Goal: Ask a question

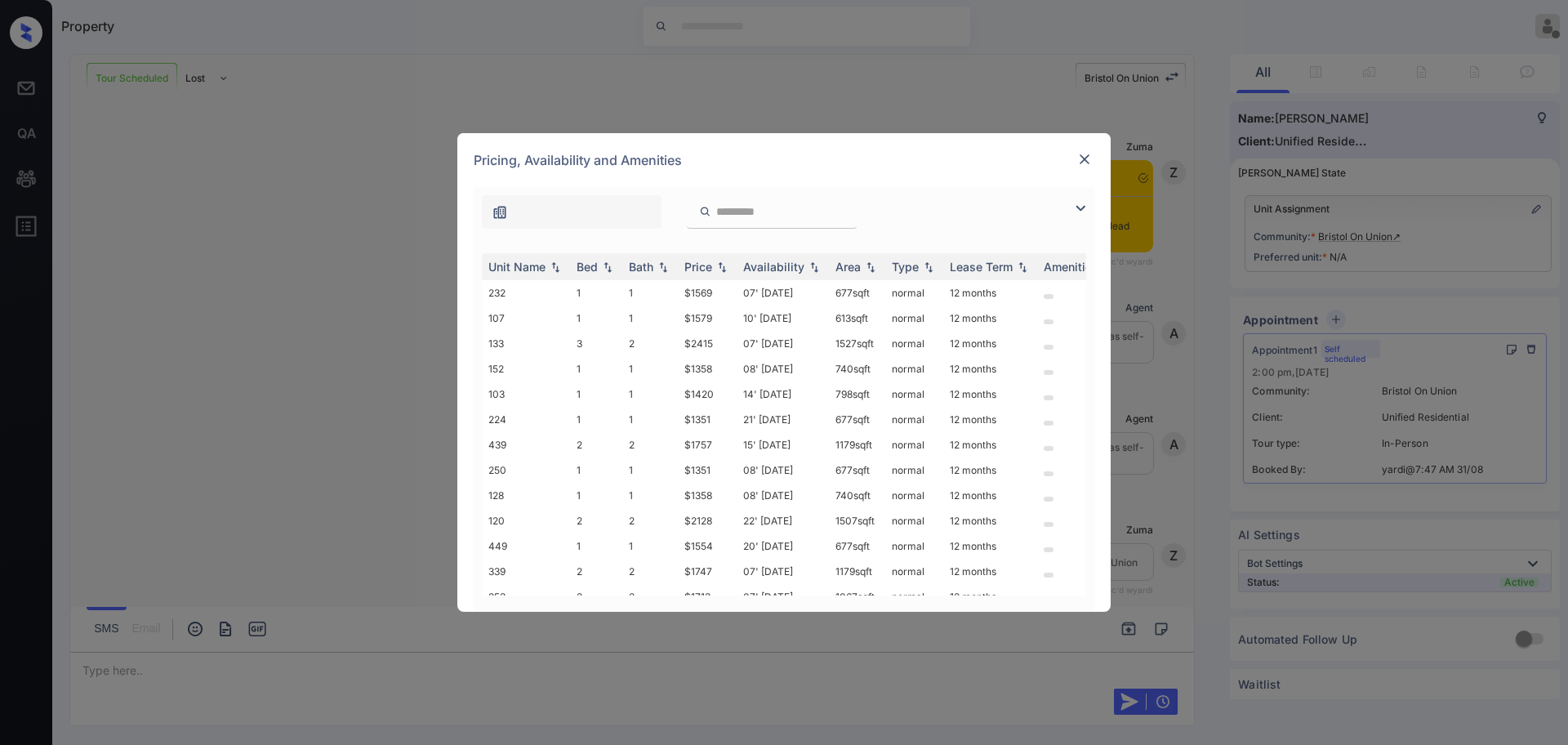
click at [1083, 160] on img at bounding box center [1084, 159] width 17 height 17
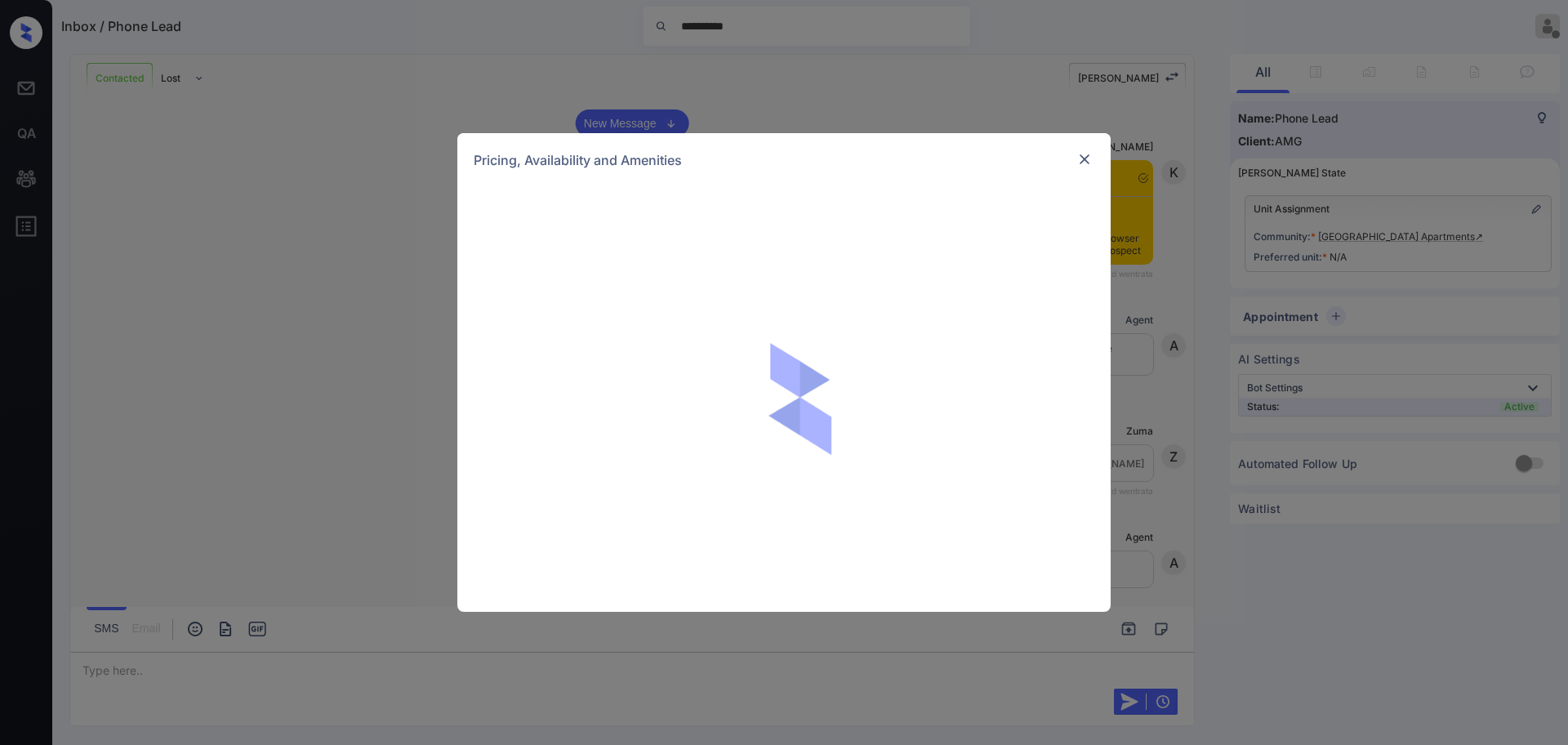
scroll to position [1731, 0]
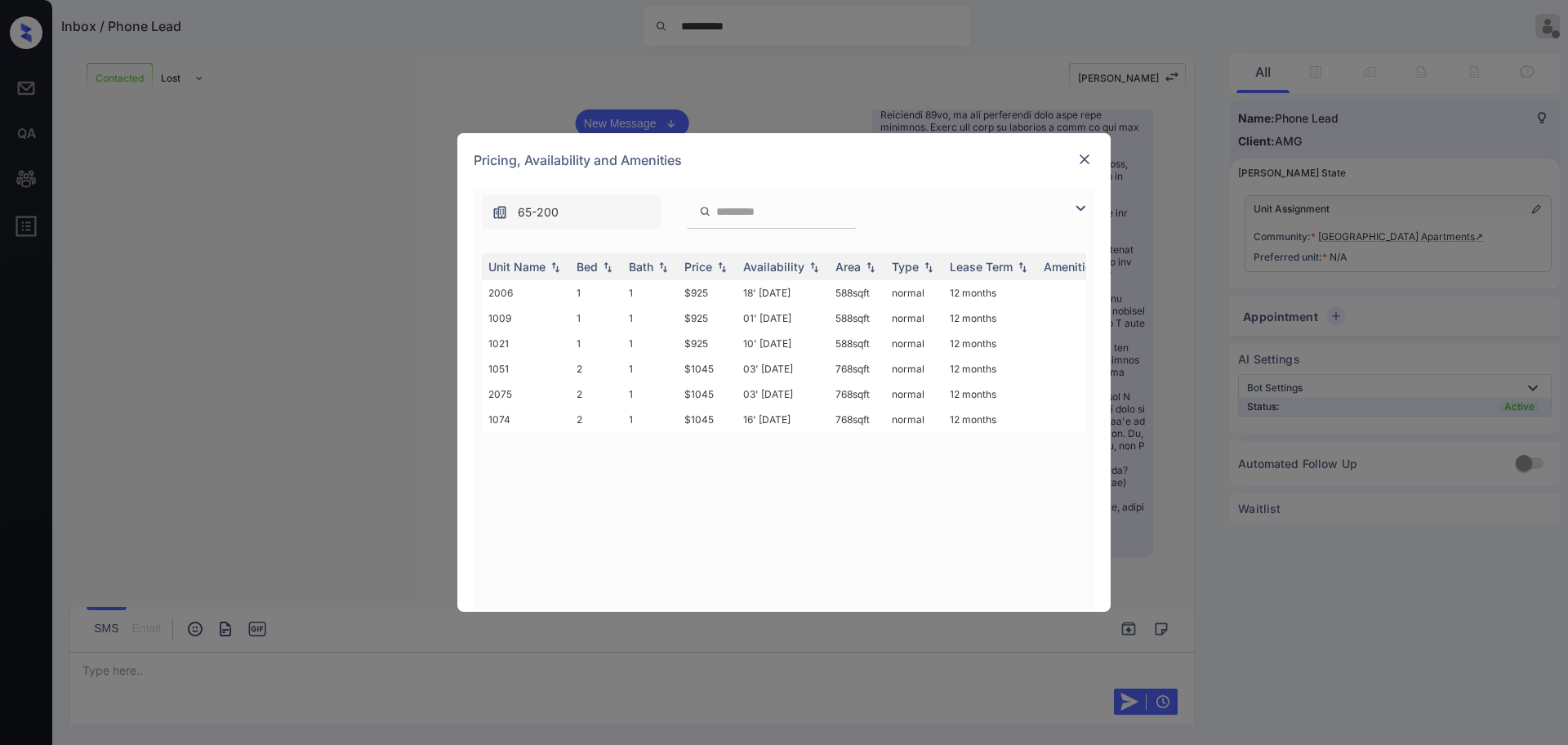
click at [1094, 151] on div at bounding box center [1084, 158] width 19 height 19
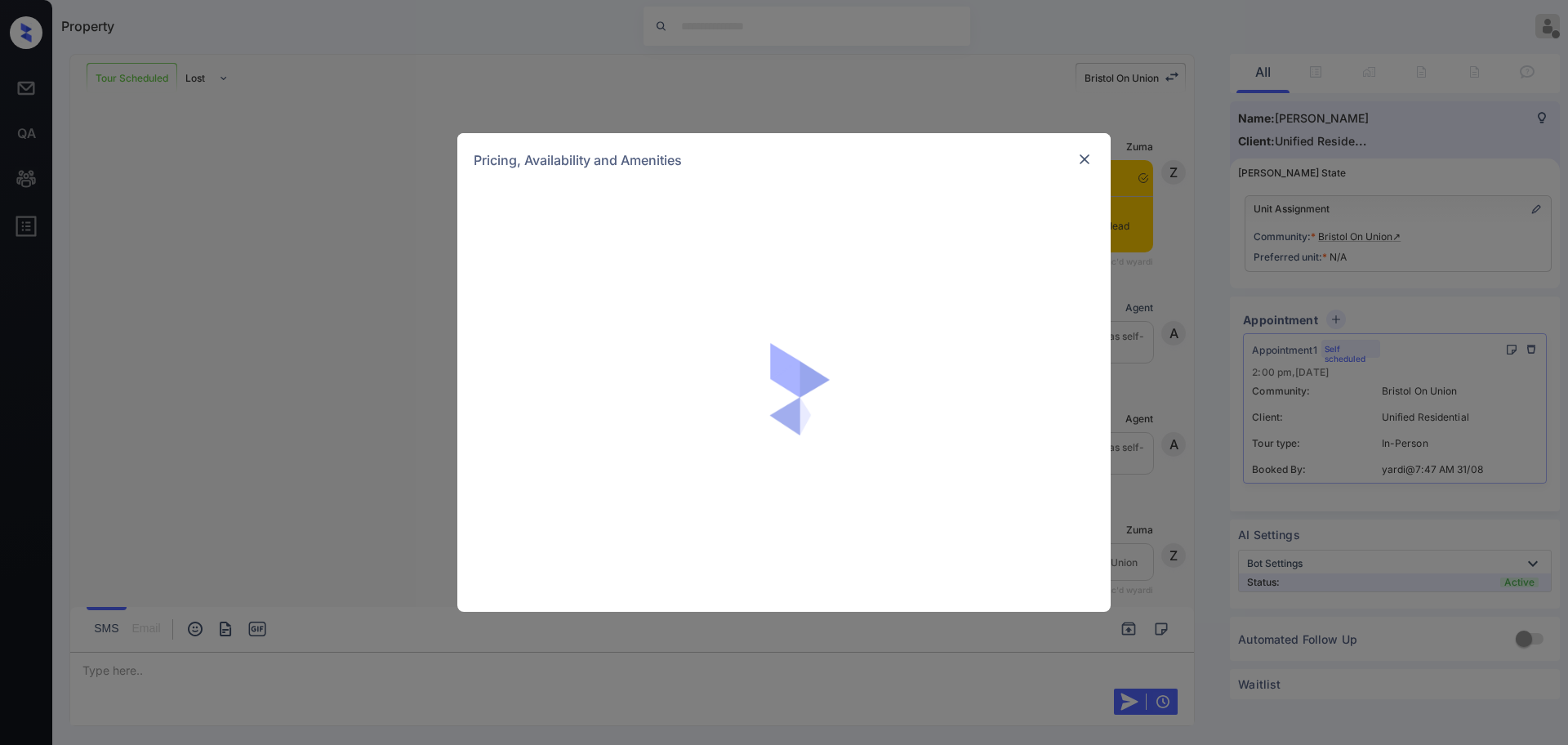
scroll to position [223, 0]
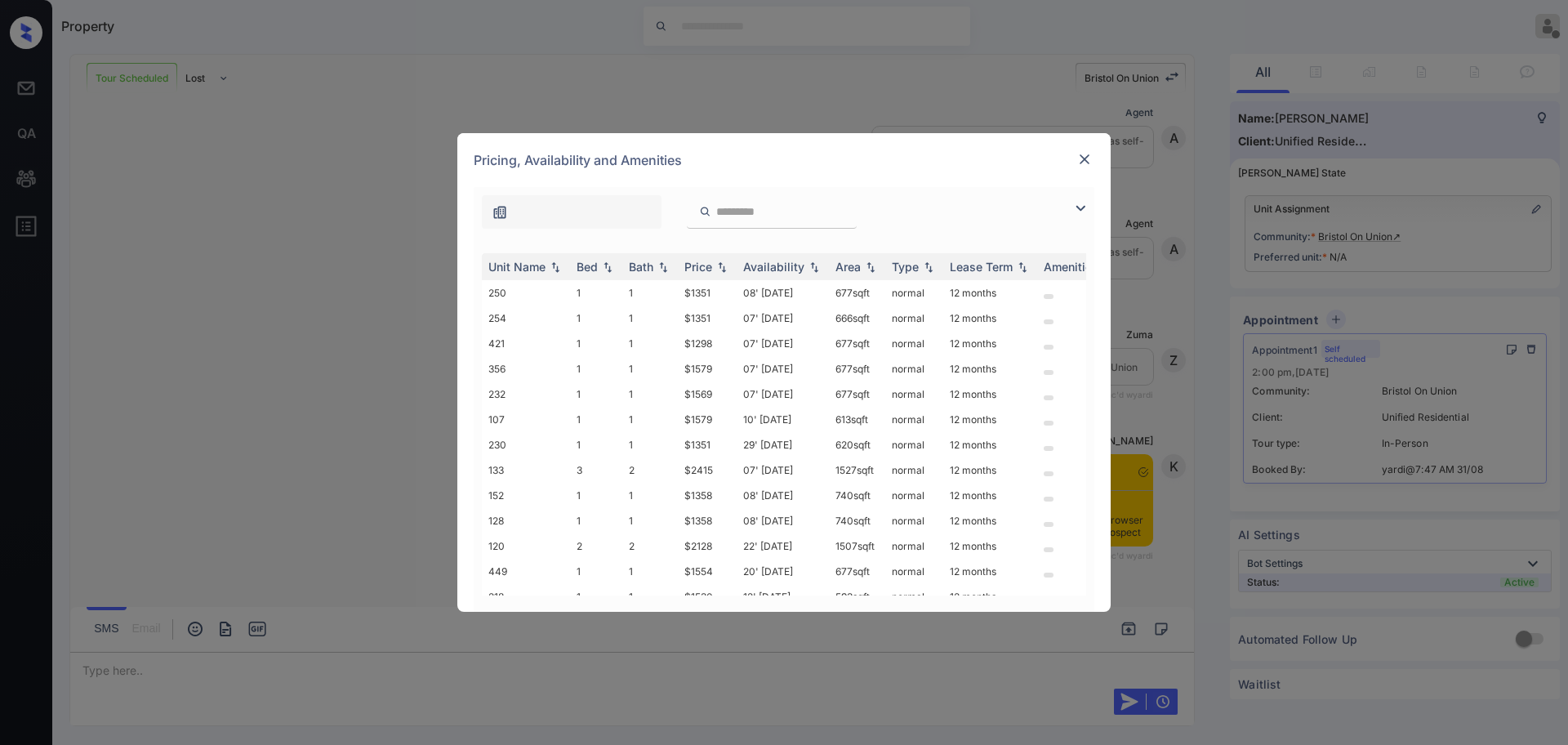
click at [1079, 209] on img at bounding box center [1080, 208] width 19 height 19
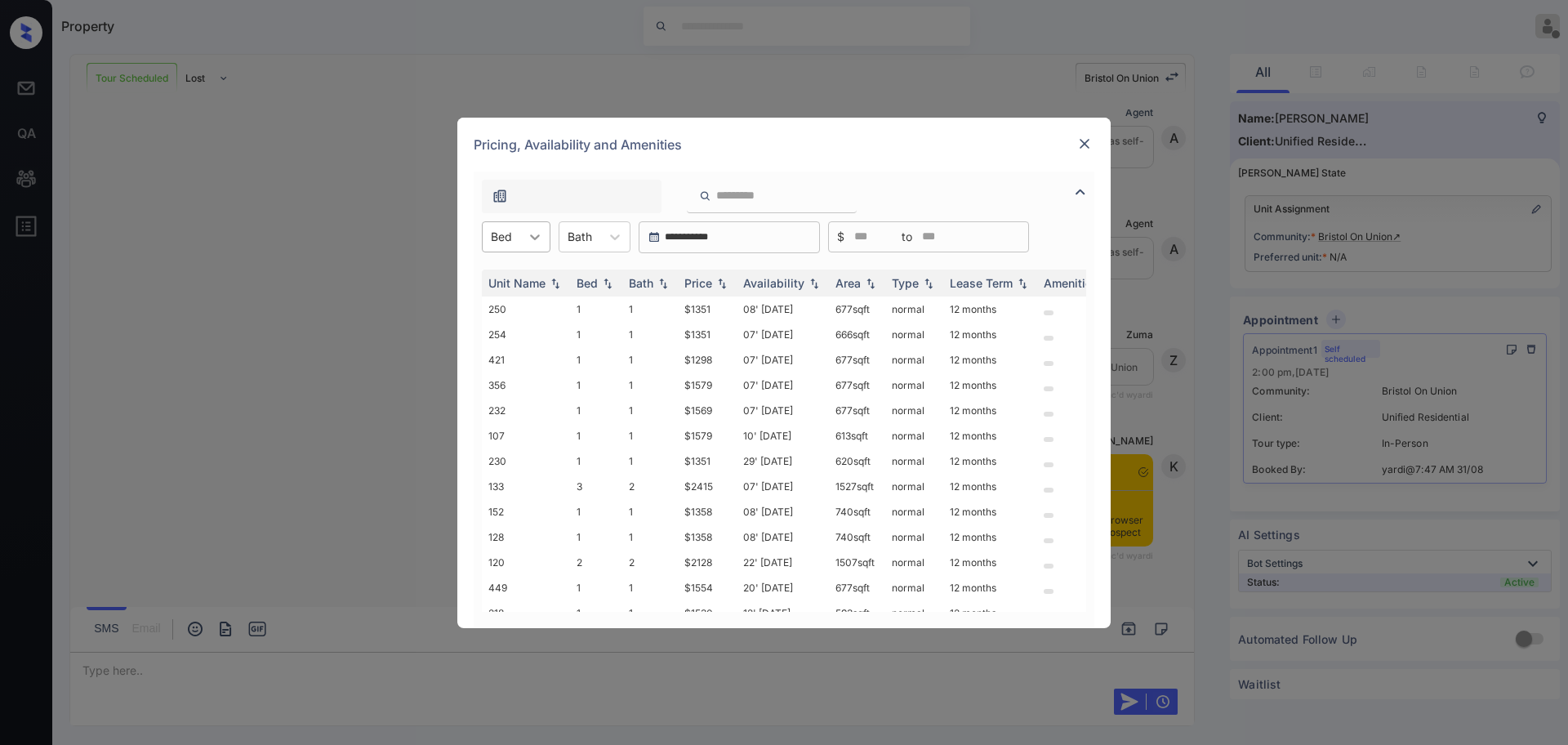
click at [542, 244] on icon at bounding box center [535, 237] width 17 height 17
click at [512, 280] on div "1" at bounding box center [516, 277] width 69 height 30
click at [613, 244] on div at bounding box center [624, 237] width 30 height 30
click at [594, 284] on div "1" at bounding box center [603, 277] width 72 height 30
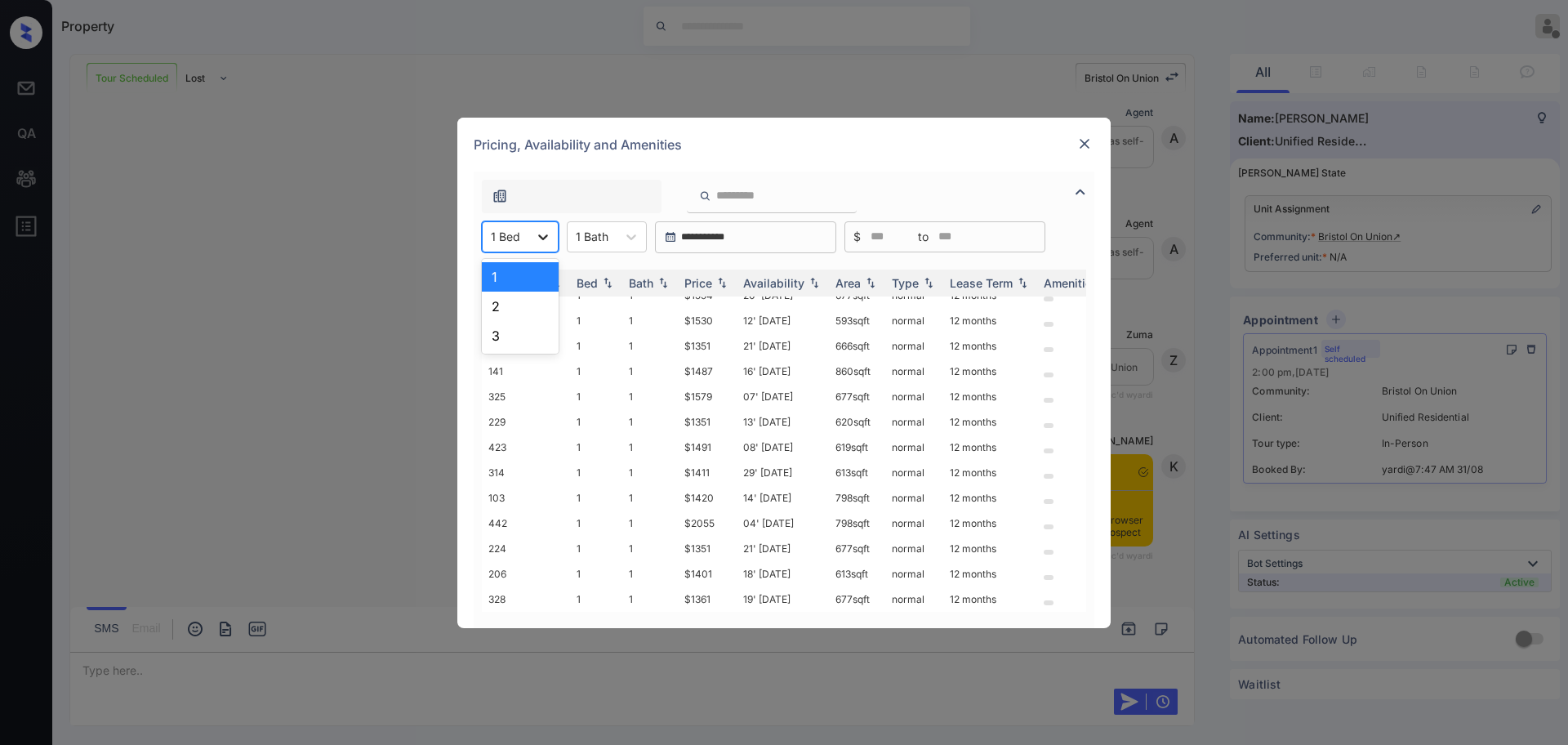
click at [532, 234] on div at bounding box center [543, 237] width 30 height 30
click at [498, 312] on div "2" at bounding box center [520, 307] width 77 height 30
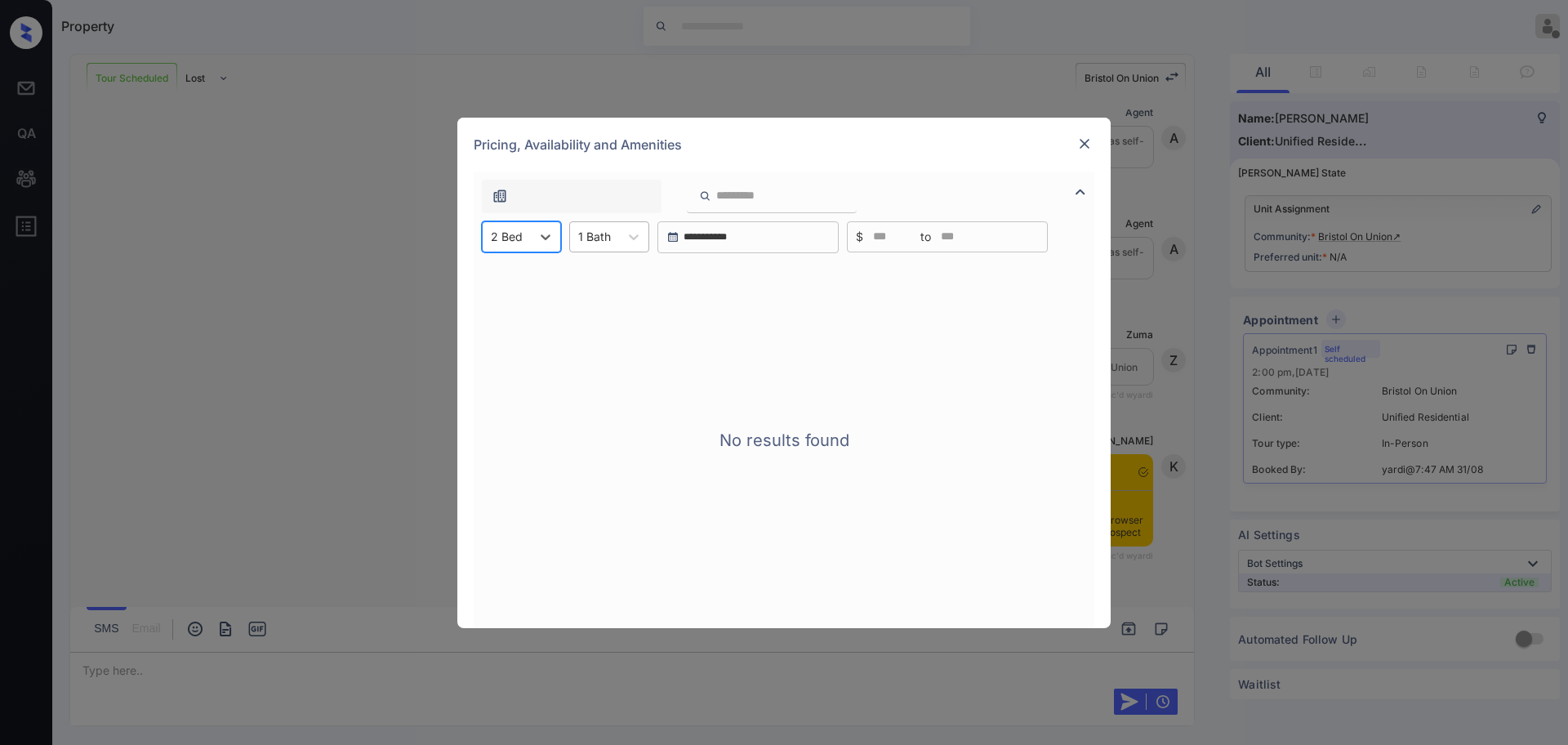
click at [591, 250] on div "1 Bath" at bounding box center [609, 236] width 80 height 31
click at [602, 313] on div "2" at bounding box center [609, 307] width 80 height 30
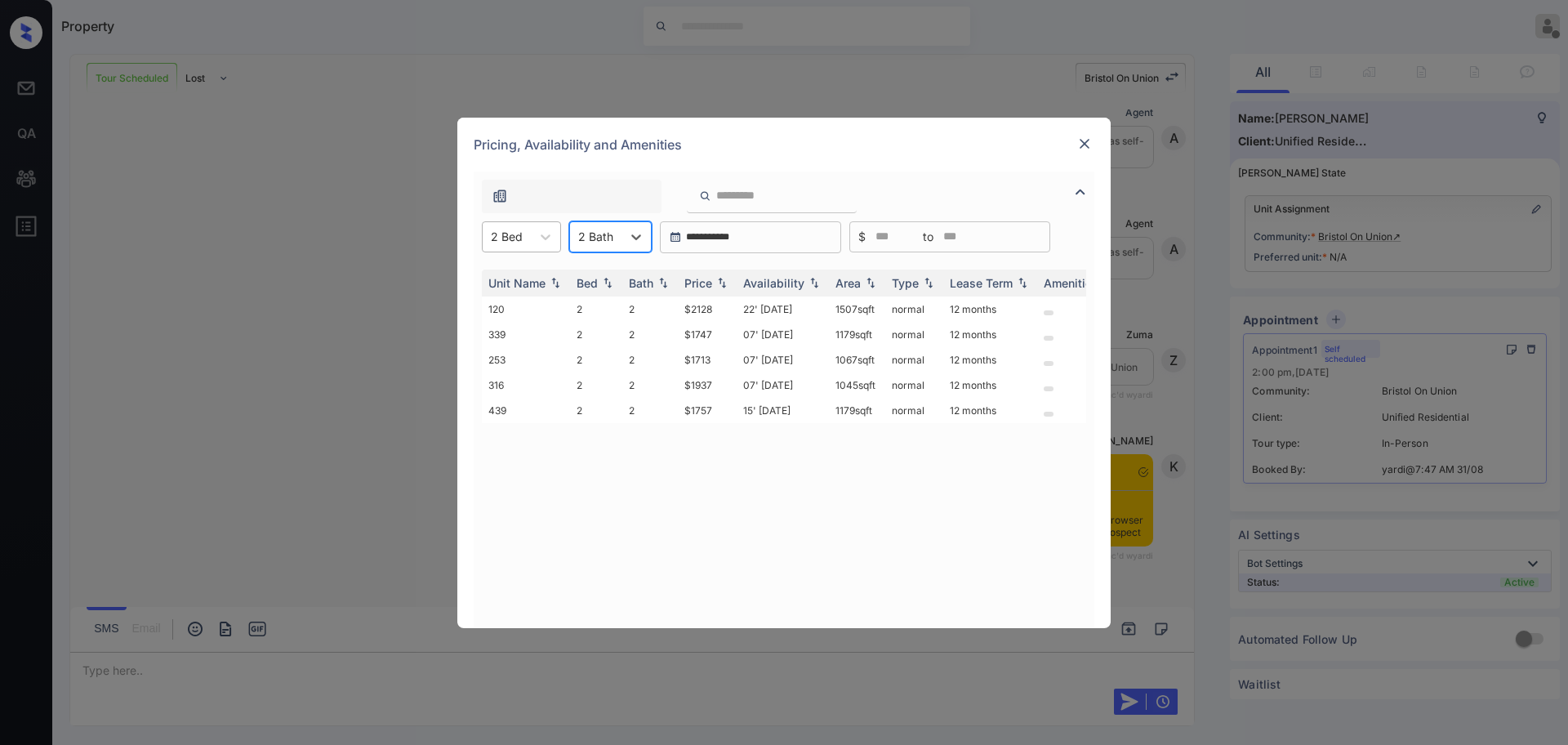
click at [513, 234] on div at bounding box center [507, 236] width 32 height 18
click at [495, 339] on div "3" at bounding box center [521, 335] width 79 height 30
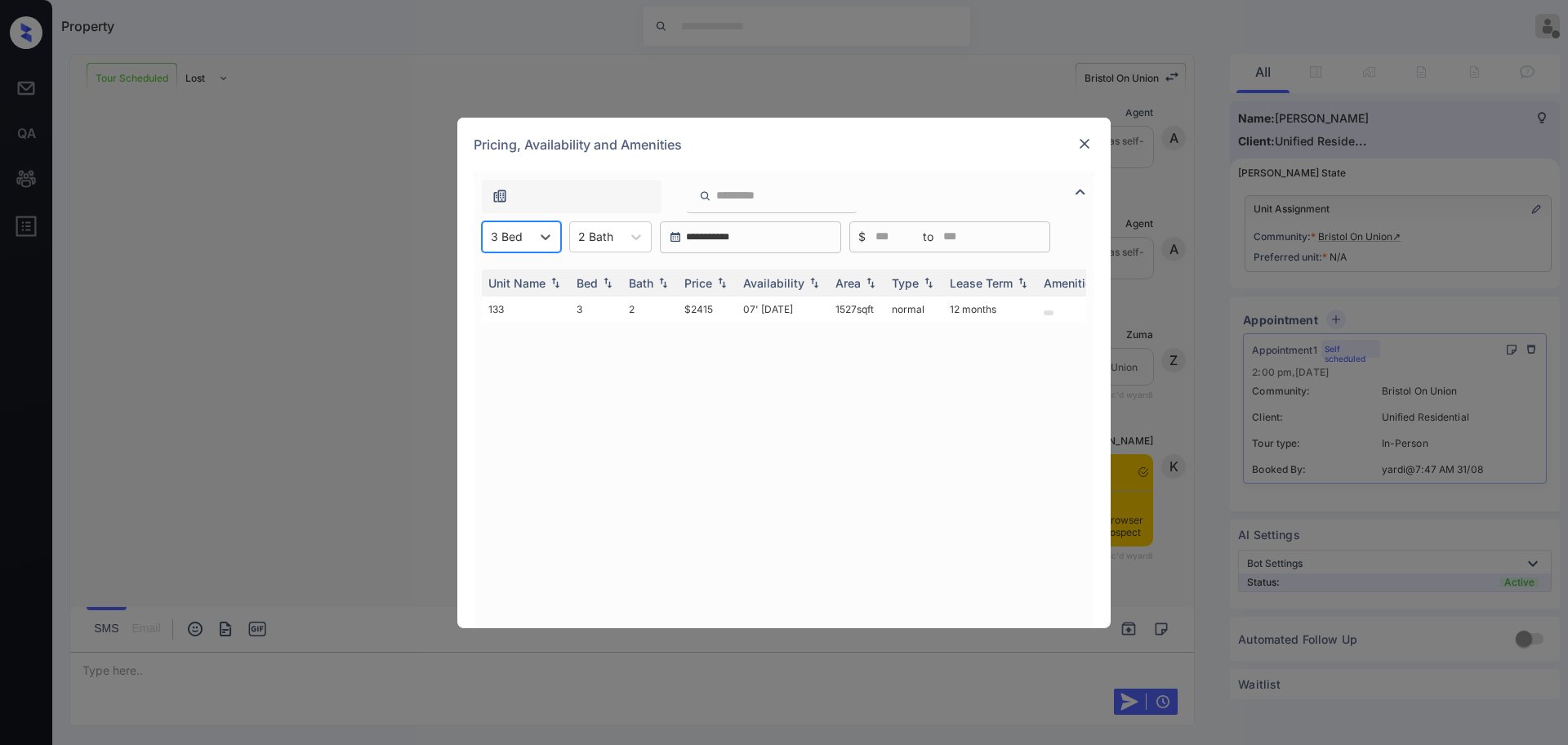
click at [1090, 139] on img at bounding box center [1084, 144] width 17 height 17
